Goal: Task Accomplishment & Management: Complete application form

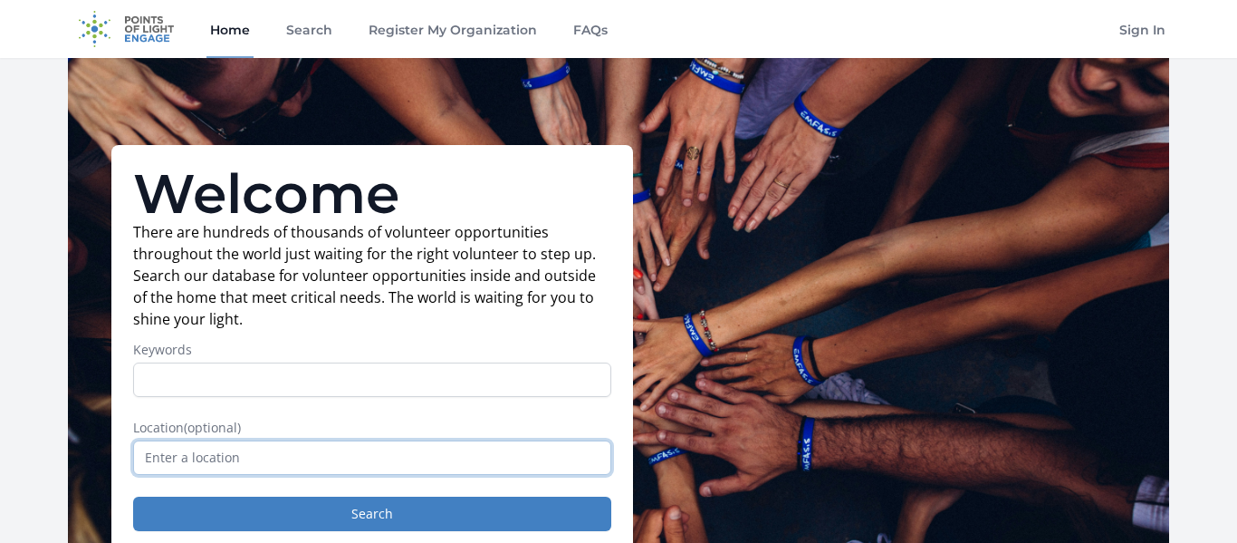
click at [525, 456] on input "text" at bounding box center [372, 457] width 478 height 34
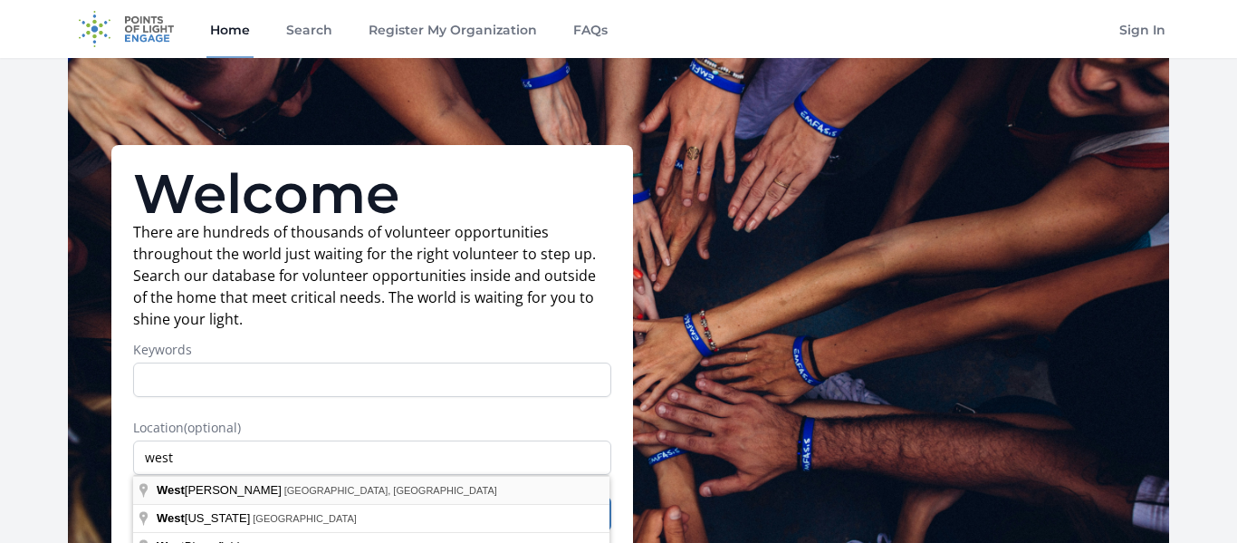
type input "[PERSON_NAME], [GEOGRAPHIC_DATA], [GEOGRAPHIC_DATA]"
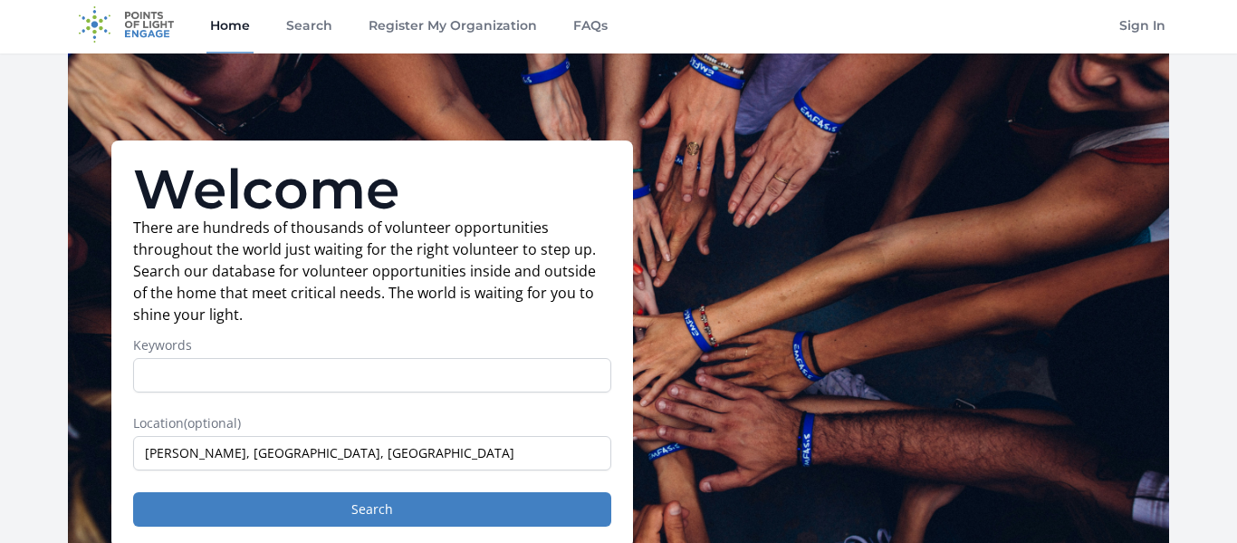
scroll to position [5, 0]
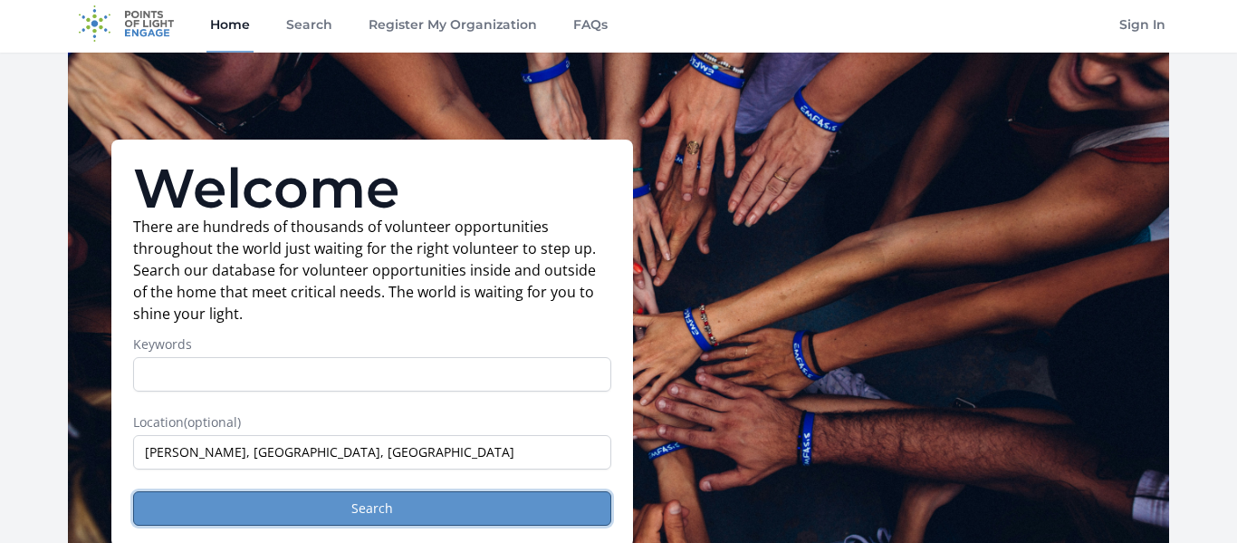
click at [512, 502] on button "Search" at bounding box center [372, 508] width 478 height 34
click at [509, 504] on button "Search" at bounding box center [372, 508] width 478 height 34
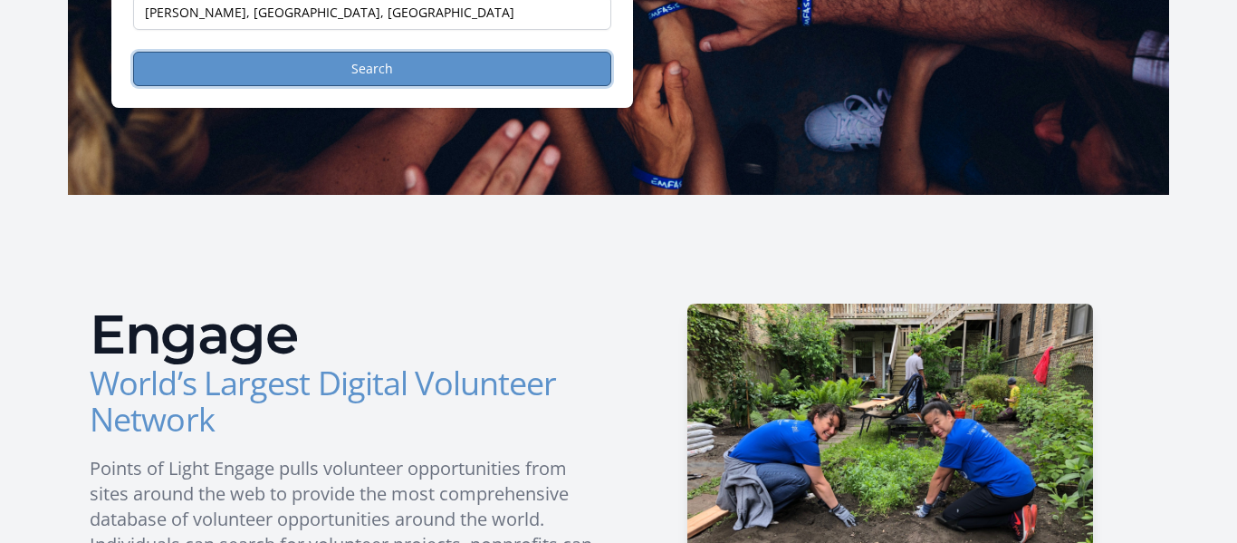
scroll to position [451, 0]
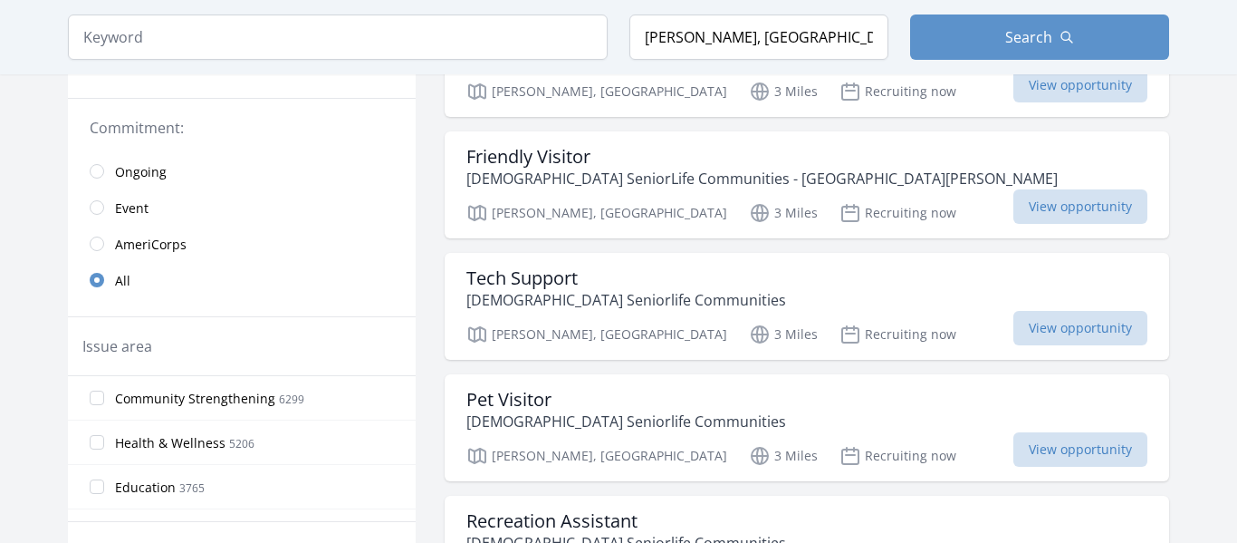
scroll to position [403, 0]
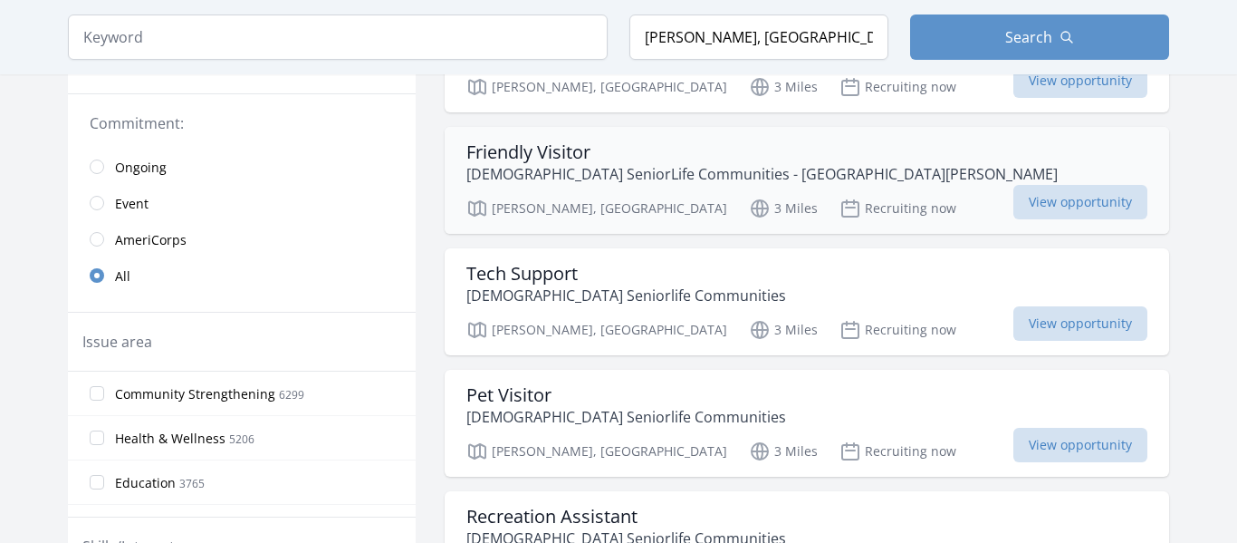
click at [659, 141] on h3 "Friendly Visitor" at bounding box center [763, 152] width 592 height 22
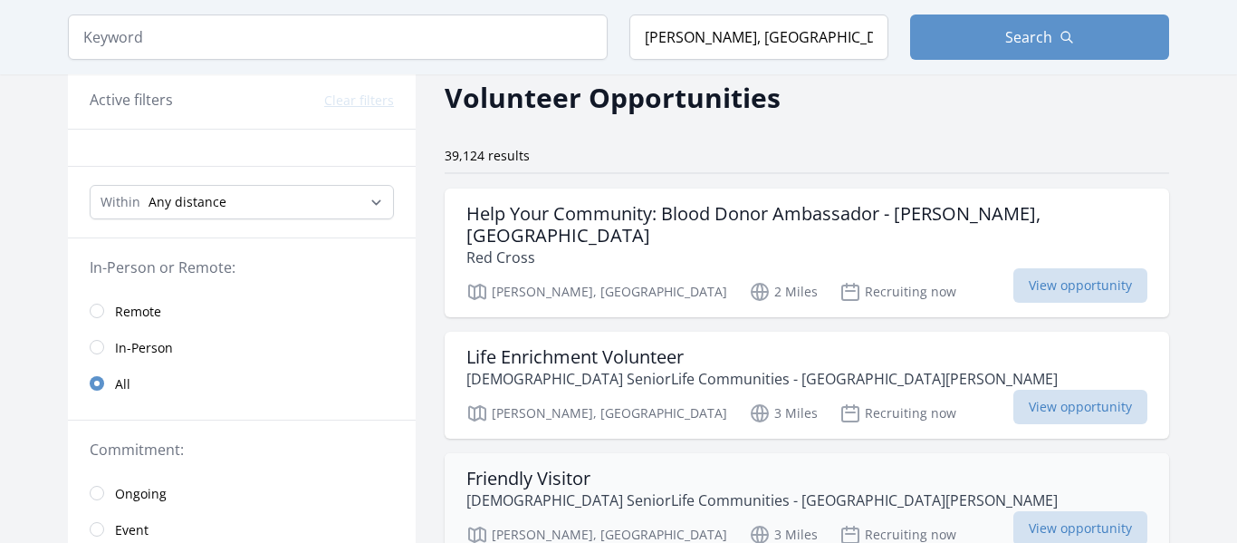
scroll to position [75, 0]
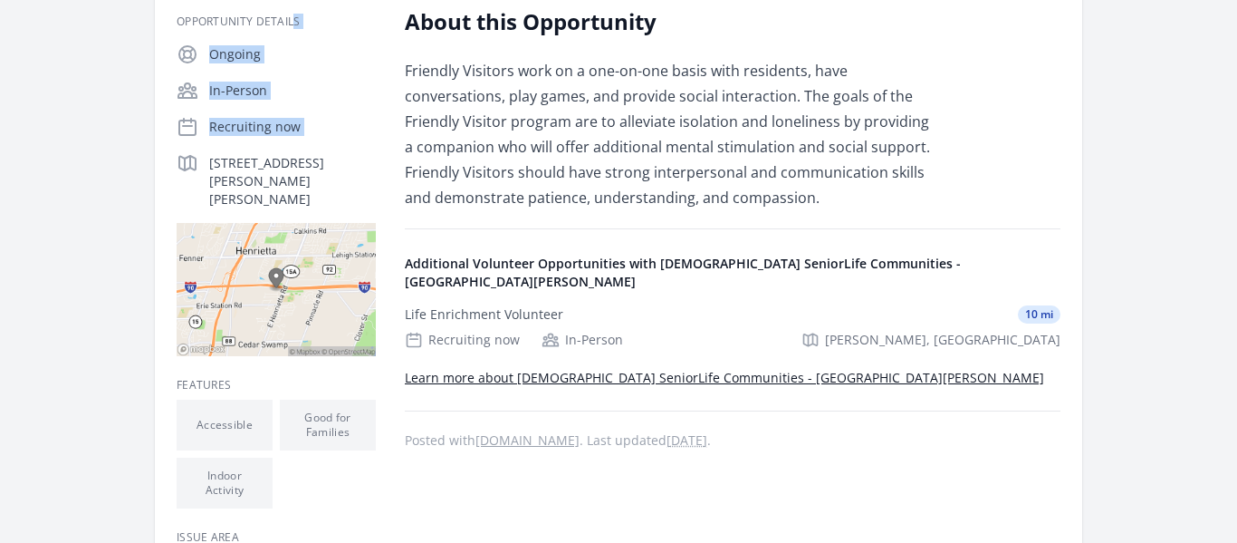
scroll to position [317, 0]
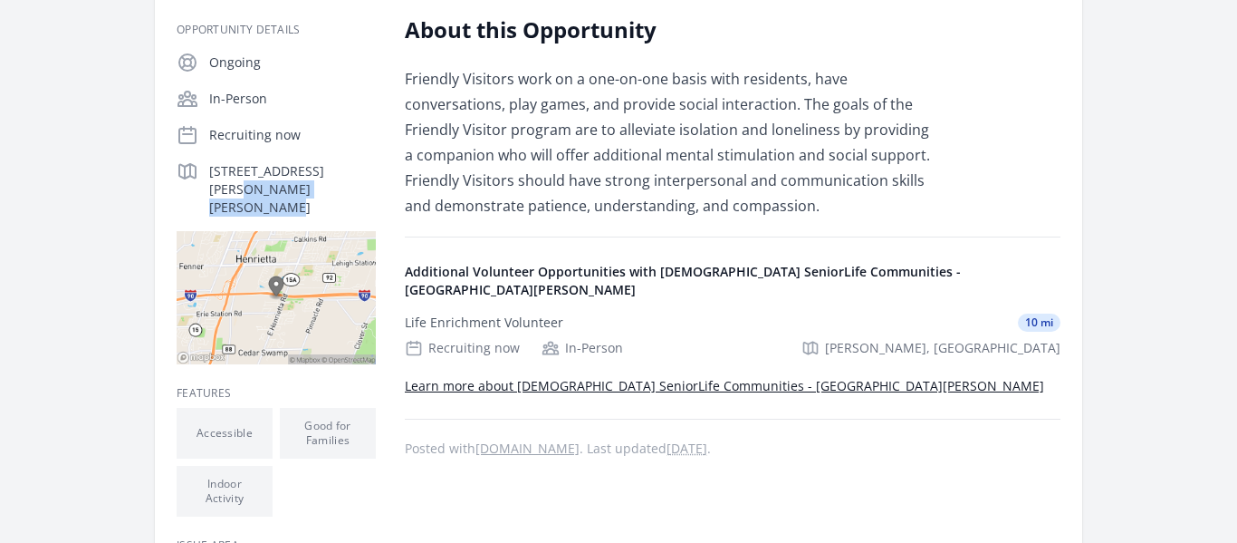
drag, startPoint x: 207, startPoint y: 13, endPoint x: 350, endPoint y: 160, distance: 205.0
click at [350, 160] on div "3831 E Henrietta Rd, Henrietta, NY 14467" at bounding box center [276, 188] width 199 height 56
copy p "3831 E Henrietta Rd,"
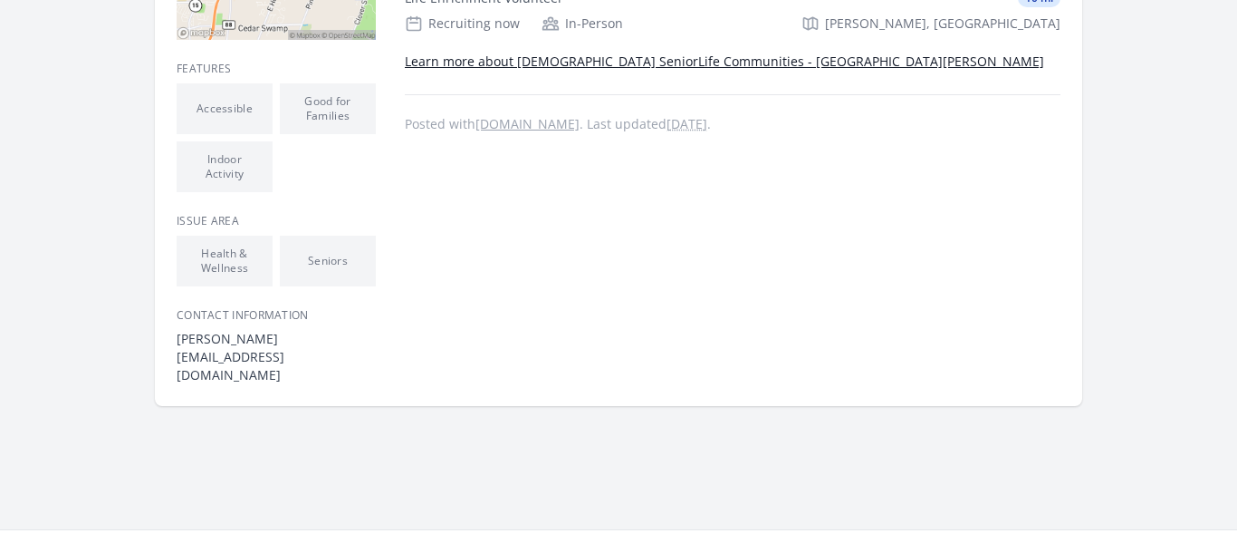
scroll to position [0, 0]
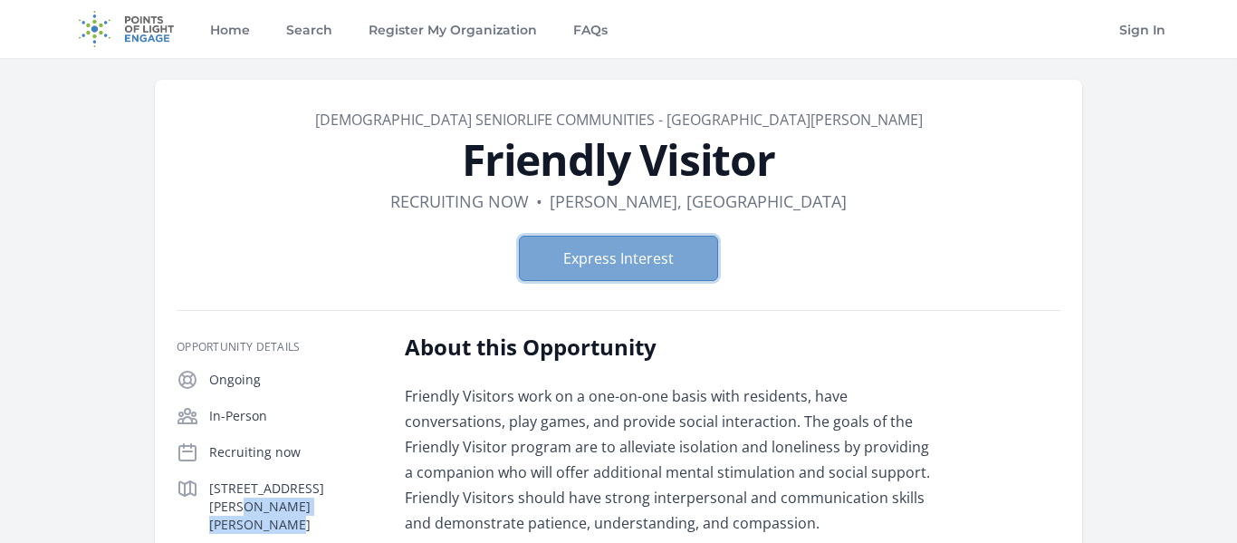
click at [566, 274] on button "Express Interest" at bounding box center [618, 258] width 199 height 45
click at [604, 269] on button "Express Interest" at bounding box center [618, 258] width 199 height 45
click at [555, 255] on button "Express Interest" at bounding box center [618, 258] width 199 height 45
